Goal: Entertainment & Leisure: Consume media (video, audio)

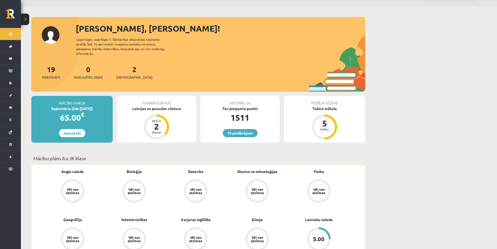
scroll to position [26, 0]
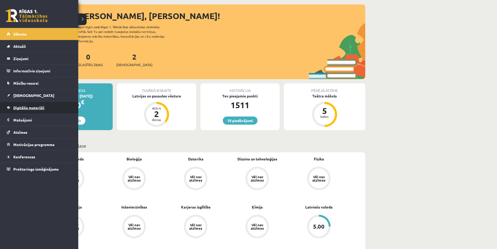
click at [21, 107] on span "Digitālie materiāli" at bounding box center [28, 107] width 31 height 5
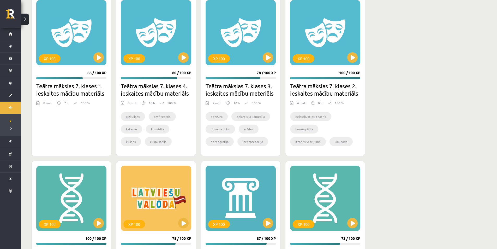
scroll to position [209, 0]
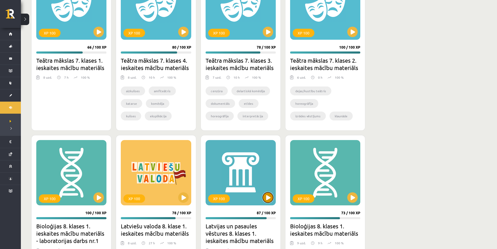
click at [269, 196] on button at bounding box center [268, 197] width 10 height 10
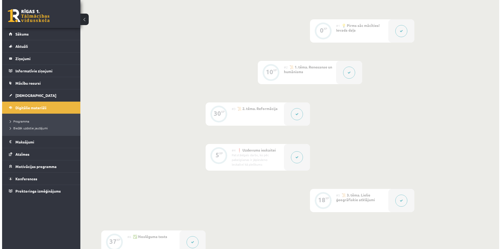
scroll to position [131, 0]
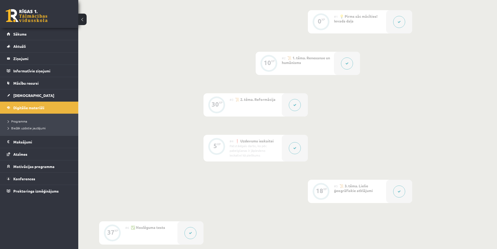
click at [294, 150] on button at bounding box center [295, 148] width 12 height 12
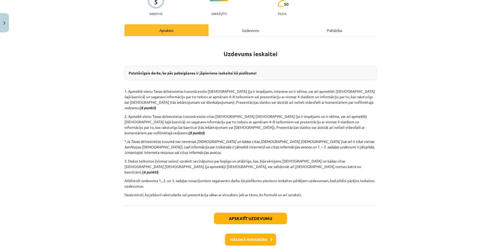
scroll to position [62, 0]
